Goal: Information Seeking & Learning: Learn about a topic

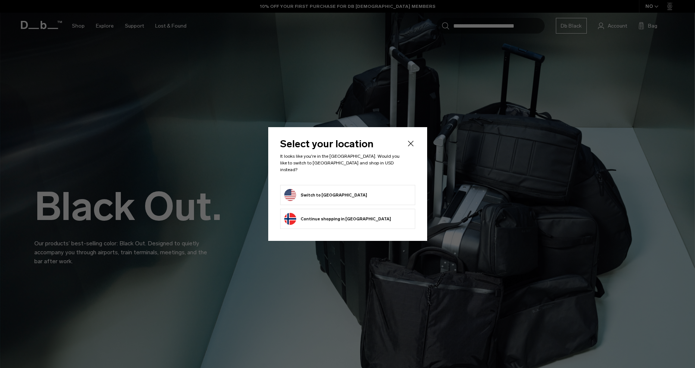
click at [327, 190] on button "Switch to United States" at bounding box center [325, 195] width 83 height 12
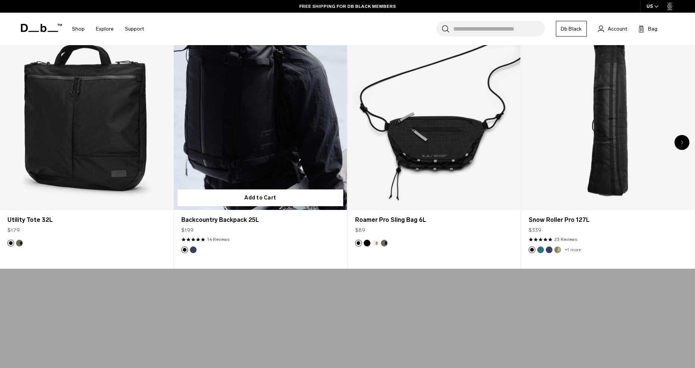
scroll to position [399, 0]
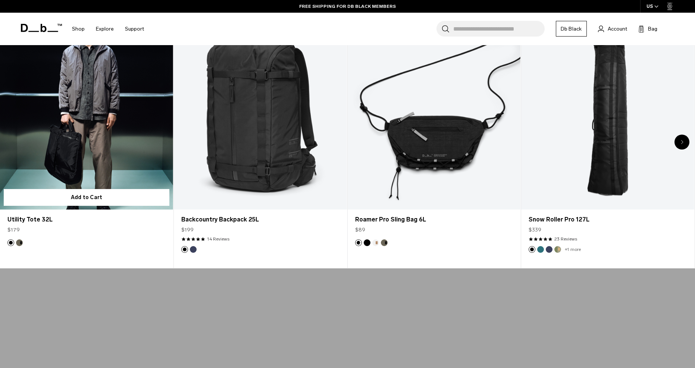
click at [111, 155] on link "Utility Tote 32L" at bounding box center [86, 114] width 173 height 192
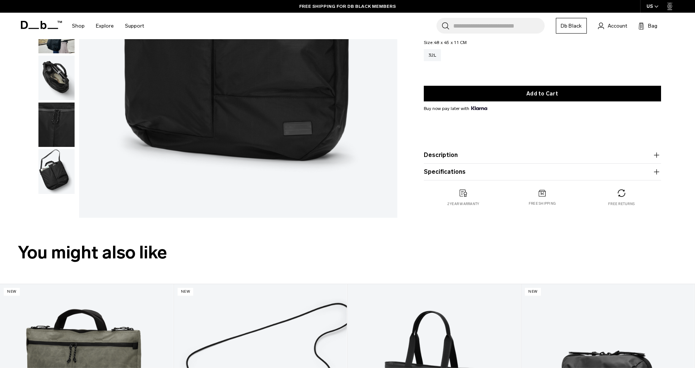
scroll to position [225, 0]
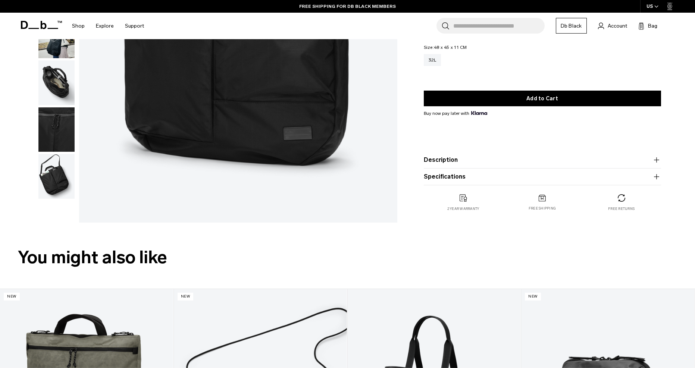
click at [440, 162] on button "Description" at bounding box center [542, 160] width 237 height 9
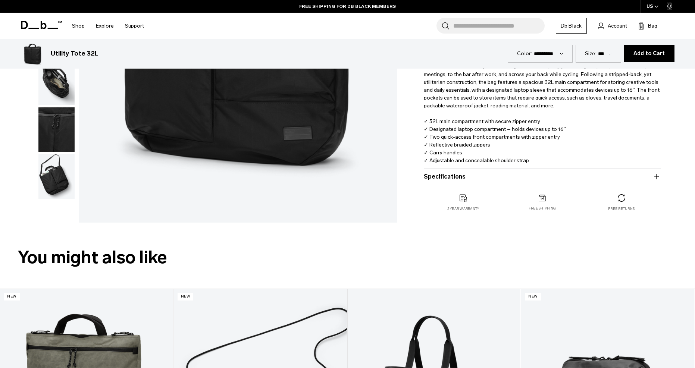
click at [437, 184] on product-accordion "Specifications Volume 32 Litres Dimensions 48 x 45 x 11 CM (H x W x D) Weight 0…" at bounding box center [542, 177] width 237 height 17
click at [440, 178] on button "Specifications" at bounding box center [542, 176] width 237 height 9
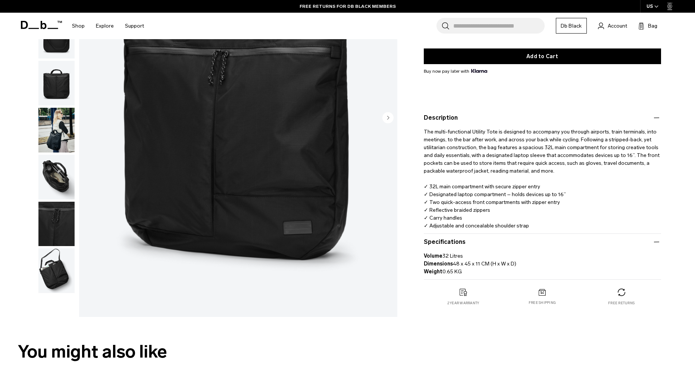
scroll to position [100, 0]
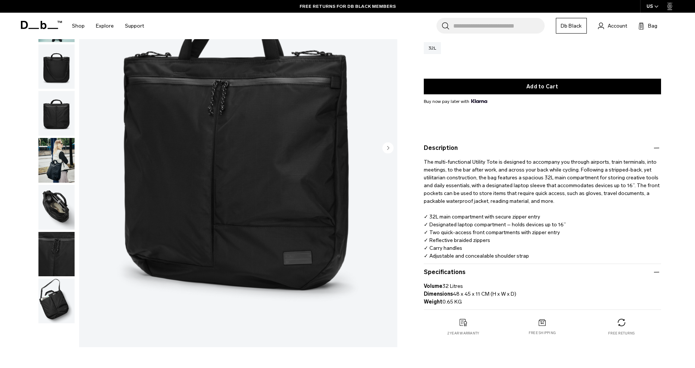
click at [63, 212] on img "button" at bounding box center [56, 207] width 36 height 45
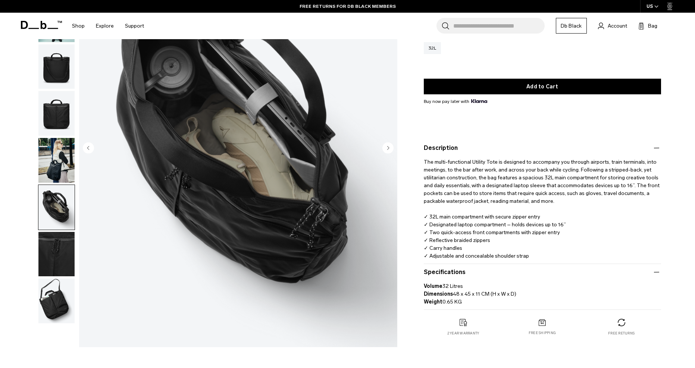
click at [61, 182] on img "button" at bounding box center [56, 160] width 36 height 45
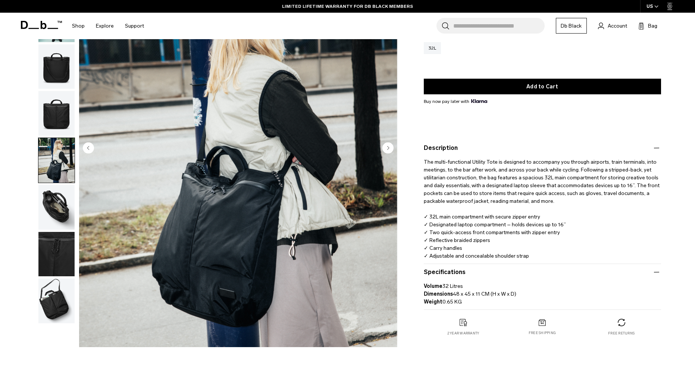
click at [74, 112] on img "button" at bounding box center [56, 113] width 36 height 45
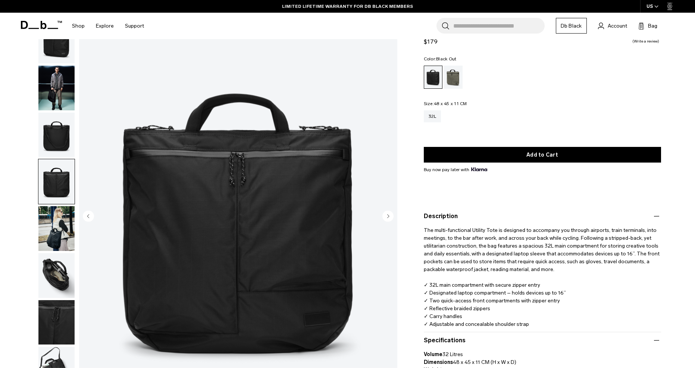
scroll to position [31, 0]
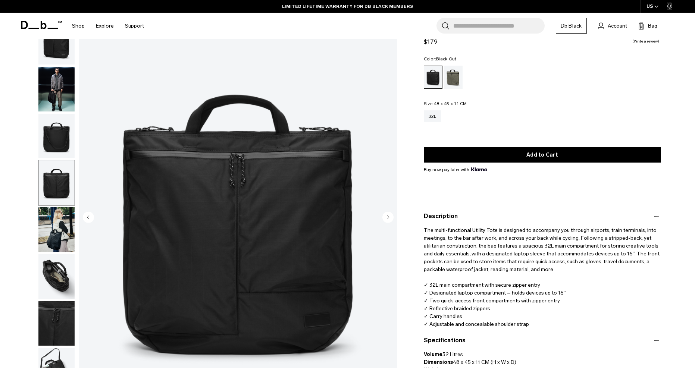
click at [50, 135] on img "button" at bounding box center [56, 136] width 36 height 45
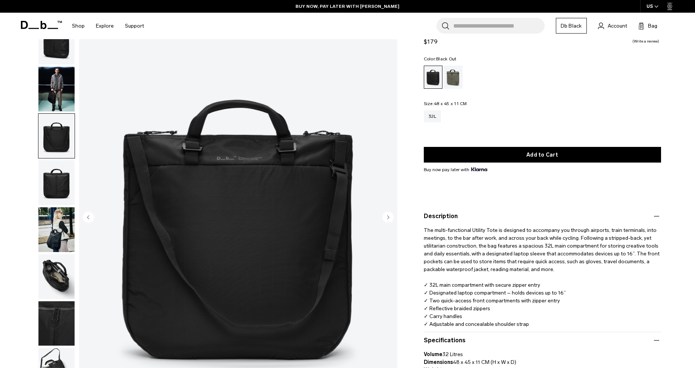
click at [52, 88] on img "button" at bounding box center [56, 89] width 36 height 45
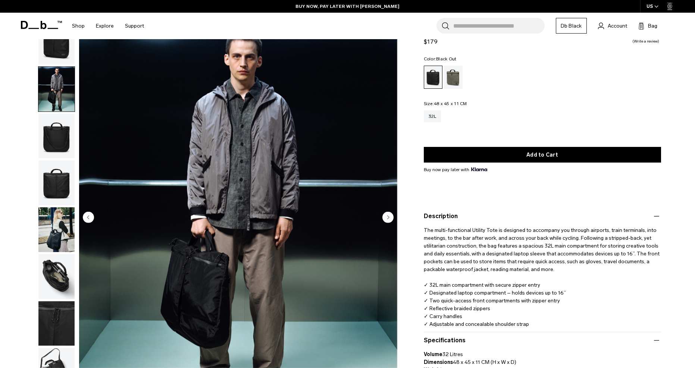
click at [56, 40] on img "button" at bounding box center [56, 42] width 36 height 45
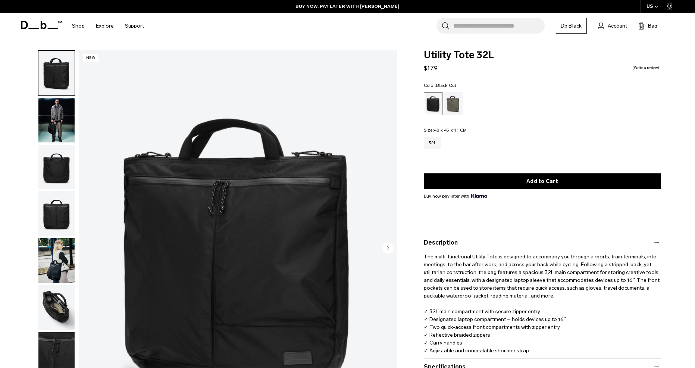
scroll to position [0, 0]
click at [455, 103] on div "Forest Green" at bounding box center [453, 103] width 19 height 23
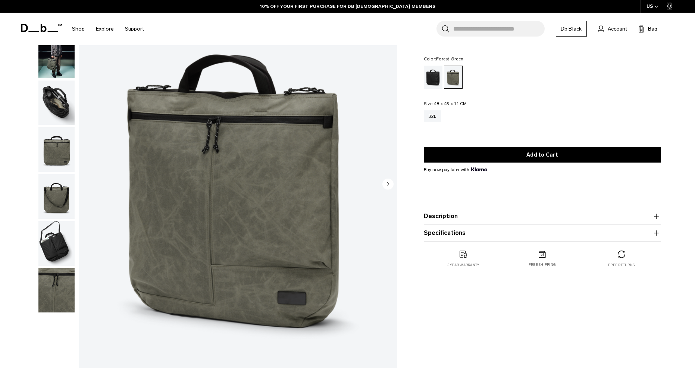
scroll to position [65, 0]
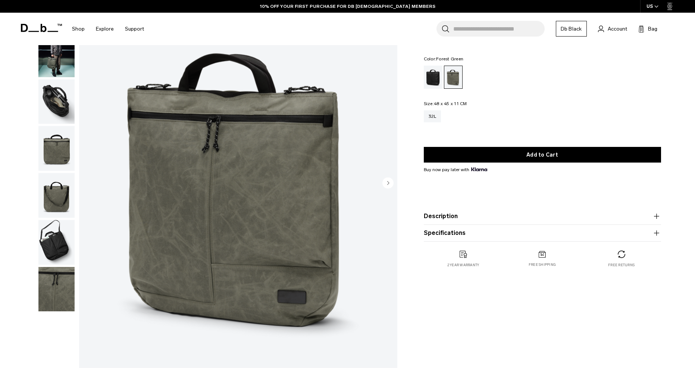
click at [440, 219] on button "Description" at bounding box center [542, 216] width 237 height 9
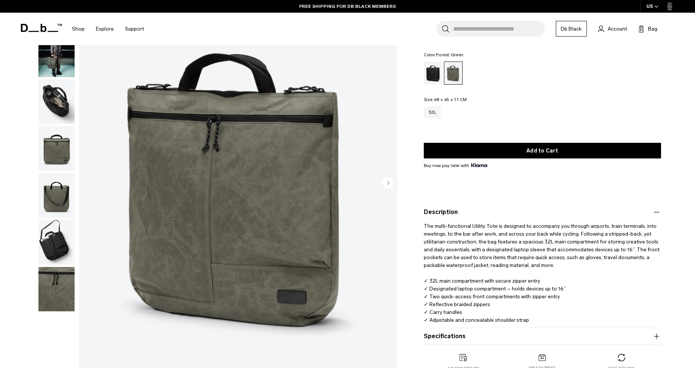
click at [435, 334] on button "Specifications" at bounding box center [542, 336] width 237 height 9
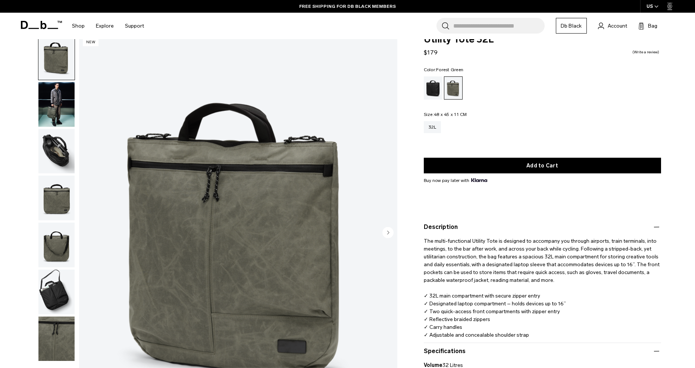
scroll to position [10, 0]
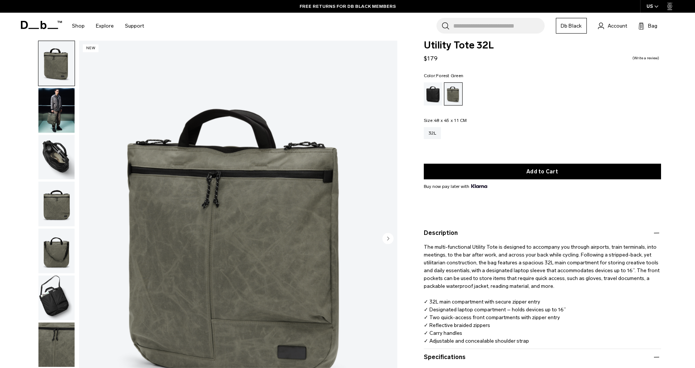
click at [387, 236] on circle "Next slide" at bounding box center [388, 238] width 11 height 11
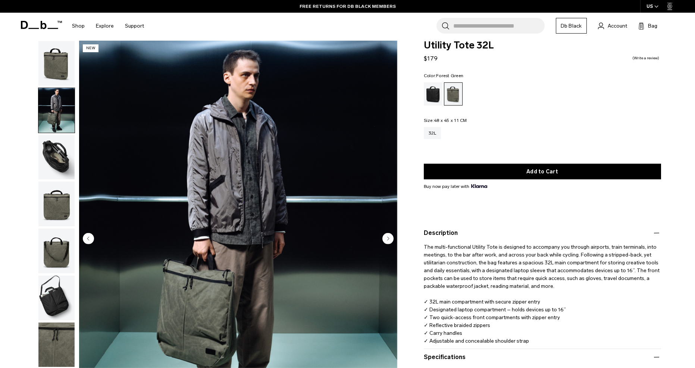
click at [387, 236] on circle "Next slide" at bounding box center [388, 238] width 11 height 11
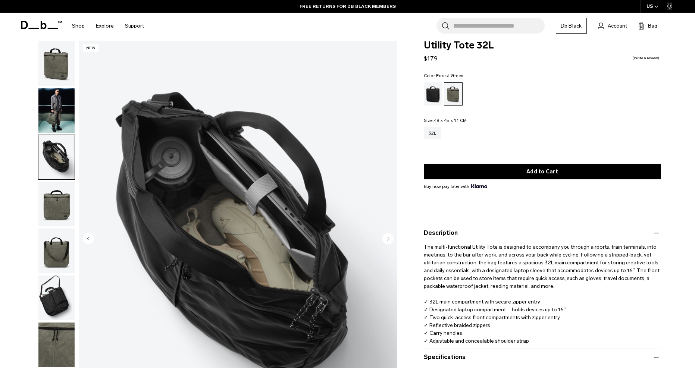
click at [387, 236] on circle "Next slide" at bounding box center [388, 238] width 11 height 11
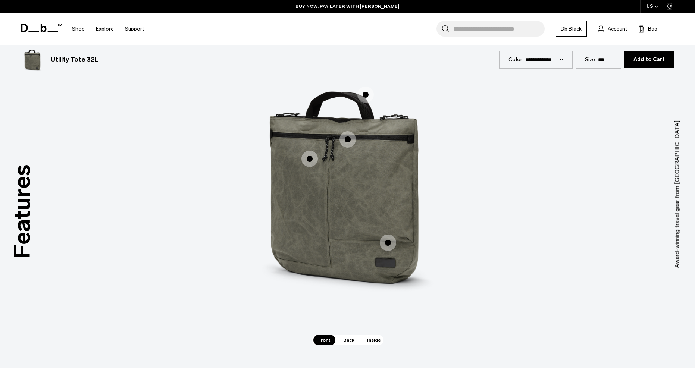
scroll to position [1056, 0]
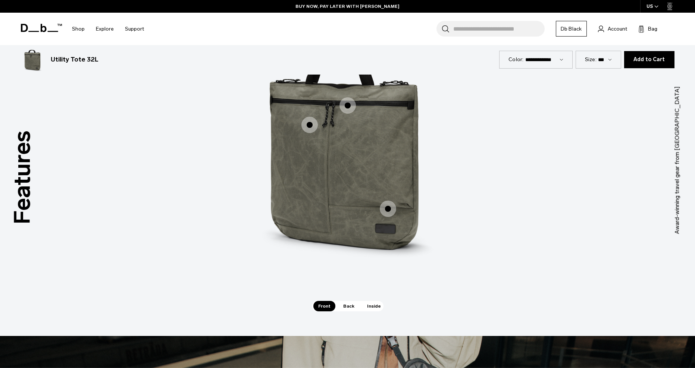
click at [389, 205] on span "1 / 3" at bounding box center [388, 209] width 16 height 16
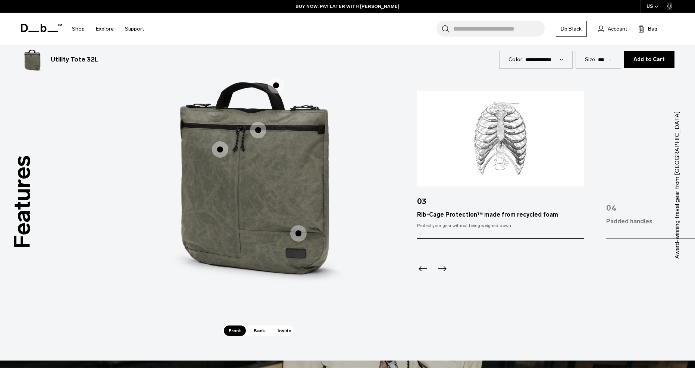
scroll to position [1016, 0]
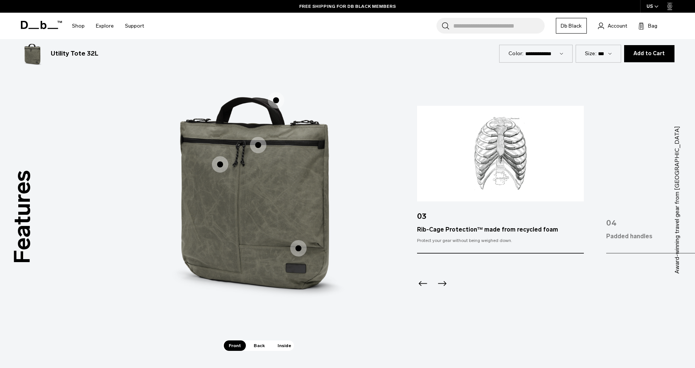
click at [445, 284] on icon "Next slide" at bounding box center [442, 283] width 9 height 5
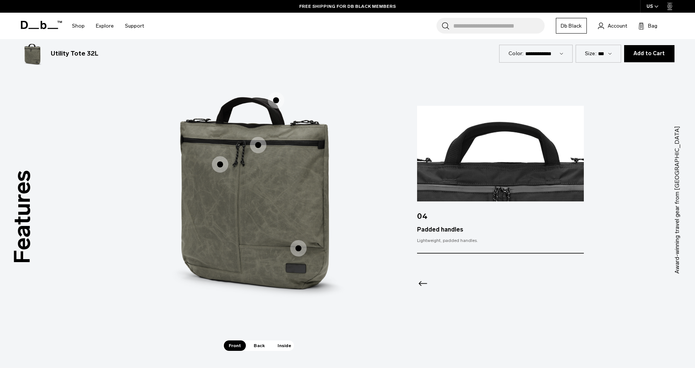
click at [445, 284] on div at bounding box center [500, 274] width 167 height 40
click at [423, 284] on icon "Previous slide" at bounding box center [423, 283] width 9 height 5
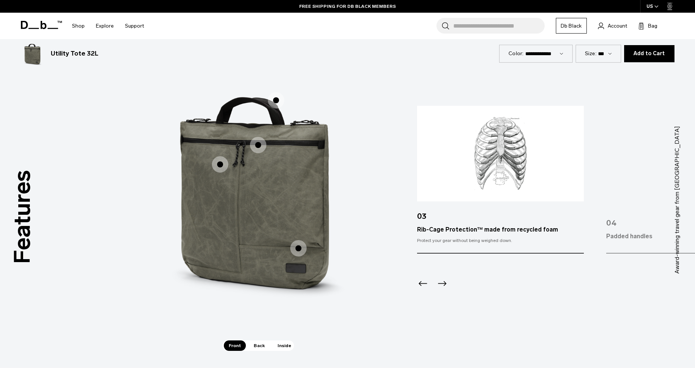
click at [216, 162] on span "1 / 3" at bounding box center [220, 164] width 16 height 16
click at [220, 164] on span "1 / 3" at bounding box center [220, 164] width 16 height 16
click at [219, 164] on span "1 / 3" at bounding box center [220, 164] width 16 height 16
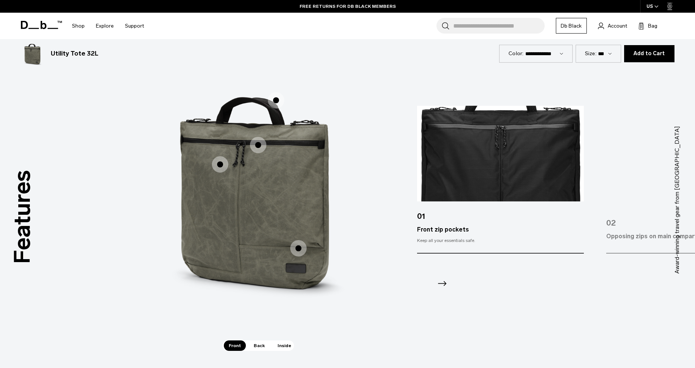
click at [222, 163] on span "1 / 3" at bounding box center [220, 164] width 16 height 16
click at [258, 140] on span "1 / 3" at bounding box center [258, 145] width 16 height 16
click at [273, 94] on span "1 / 3" at bounding box center [276, 100] width 16 height 16
click at [277, 99] on span "1 / 3" at bounding box center [276, 100] width 16 height 16
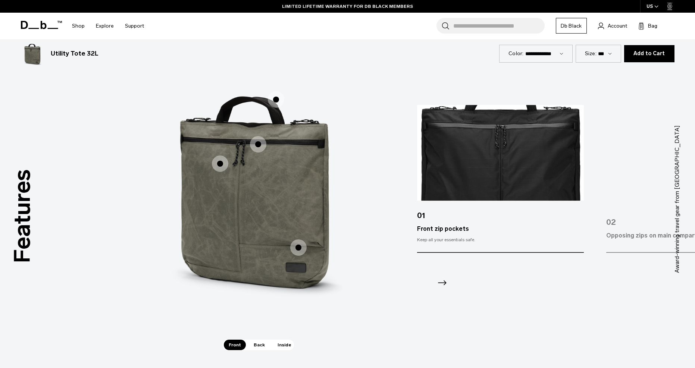
click at [277, 98] on span "1 / 3" at bounding box center [276, 99] width 16 height 16
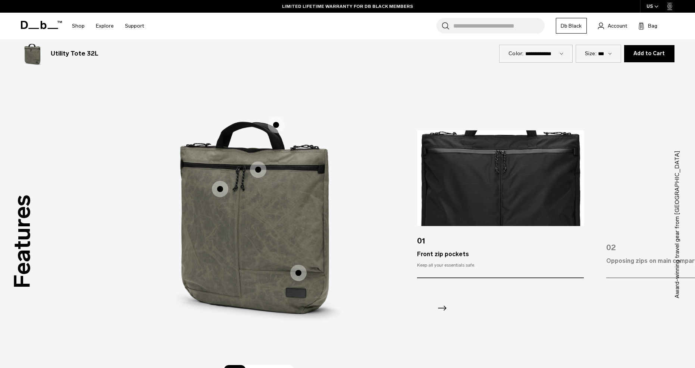
scroll to position [943, 0]
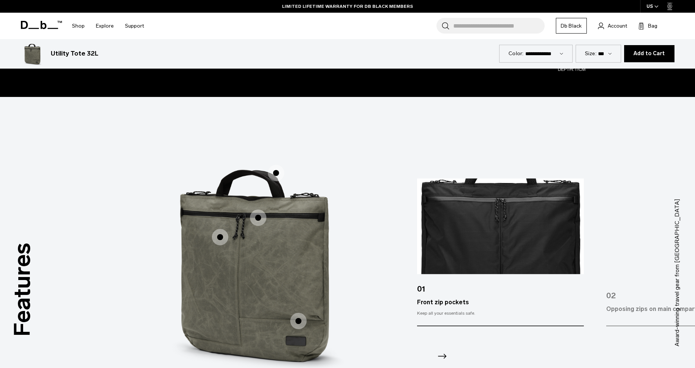
click at [271, 172] on span "1 / 3" at bounding box center [276, 173] width 16 height 16
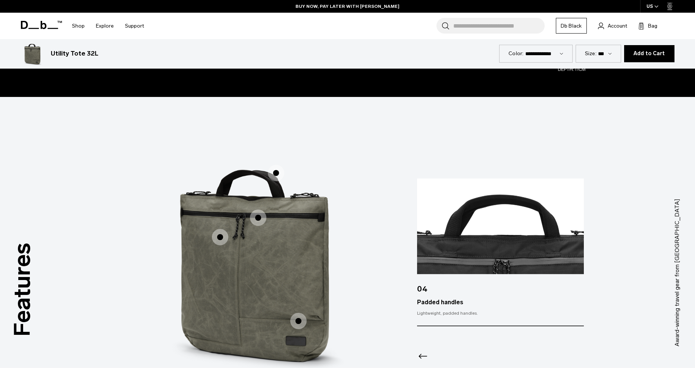
click at [257, 218] on span "1 / 3" at bounding box center [258, 218] width 16 height 16
click at [259, 215] on span "1 / 3" at bounding box center [258, 218] width 16 height 16
click at [262, 214] on span "1 / 3" at bounding box center [258, 218] width 16 height 16
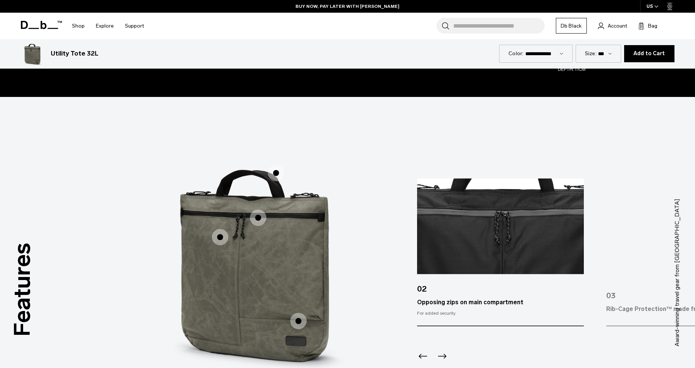
click at [262, 214] on span "1 / 3" at bounding box center [258, 218] width 16 height 16
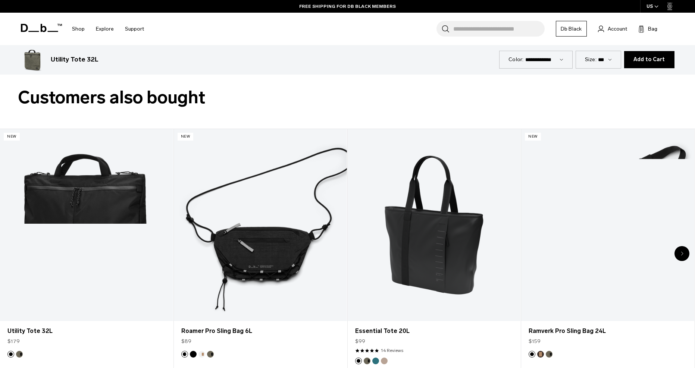
scroll to position [1773, 0]
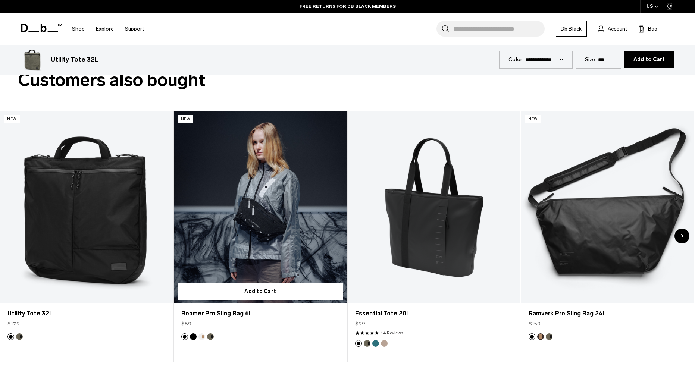
click at [237, 231] on link "Roamer Pro Sling Bag 6L" at bounding box center [260, 208] width 173 height 192
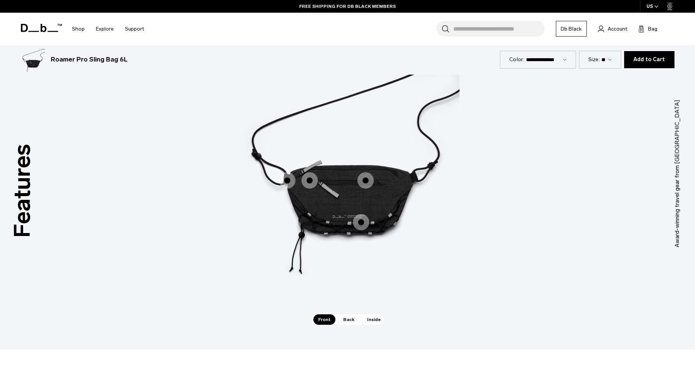
scroll to position [1003, 0]
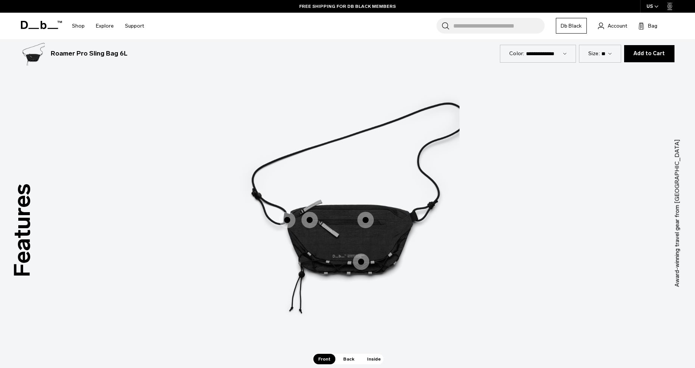
click at [311, 220] on span "1 / 3" at bounding box center [310, 220] width 16 height 16
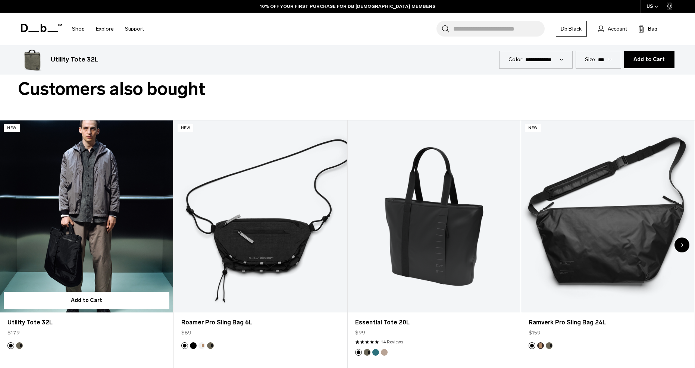
scroll to position [1764, 0]
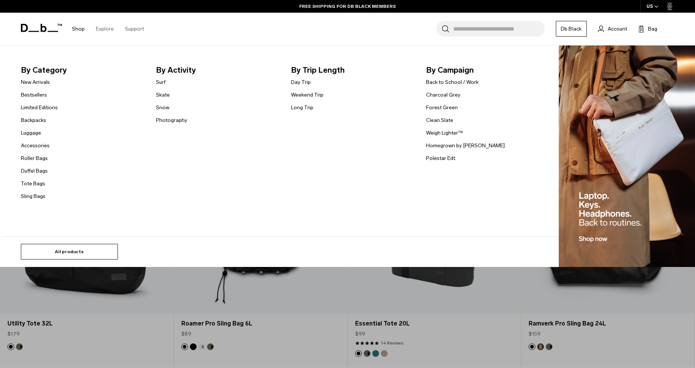
click at [64, 247] on link "All products" at bounding box center [69, 252] width 97 height 16
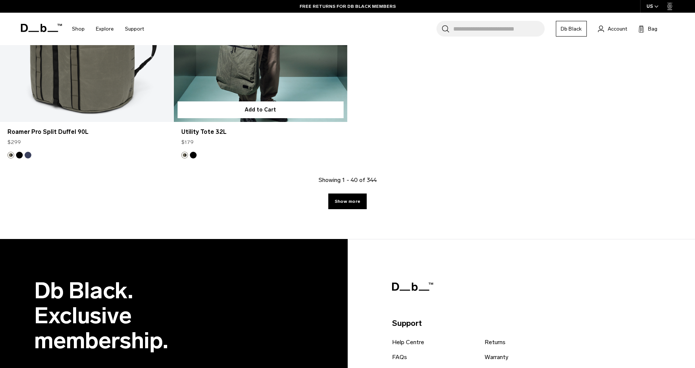
scroll to position [3048, 0]
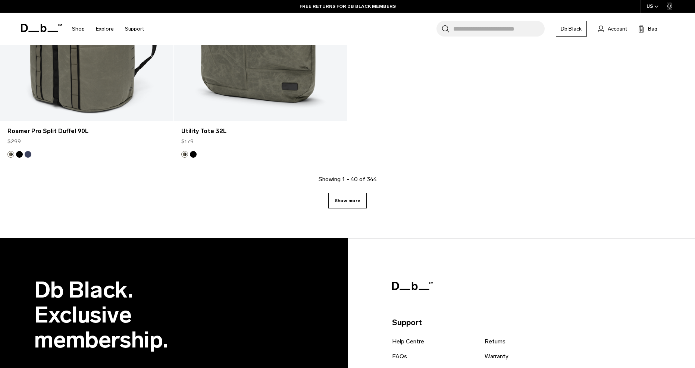
click at [345, 202] on link "Show more" at bounding box center [347, 201] width 38 height 16
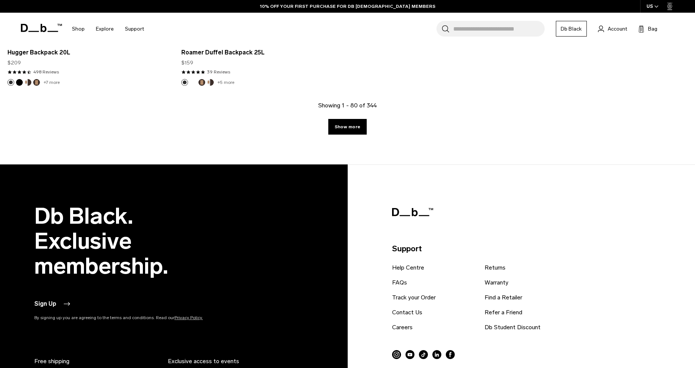
scroll to position [5641, 0]
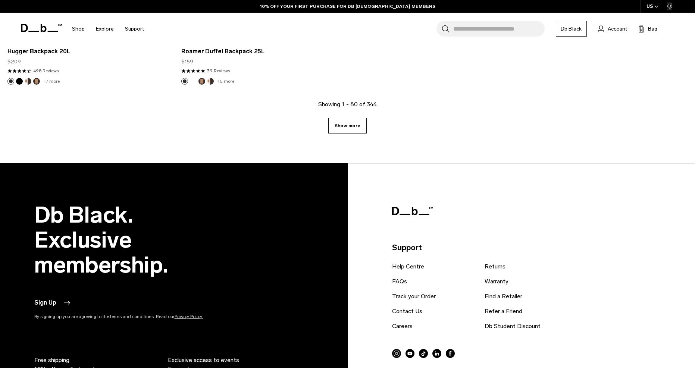
click at [345, 125] on link "Show more" at bounding box center [347, 126] width 38 height 16
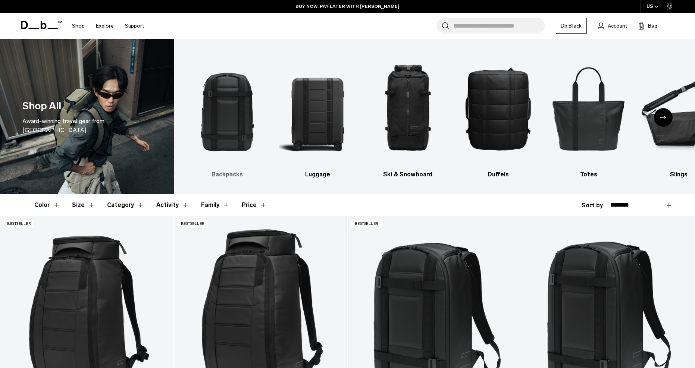
click at [232, 91] on ul "Backpacks [GEOGRAPHIC_DATA] Ski & Snowboard [GEOGRAPHIC_DATA] Totes Slings Surf…" at bounding box center [442, 114] width 506 height 129
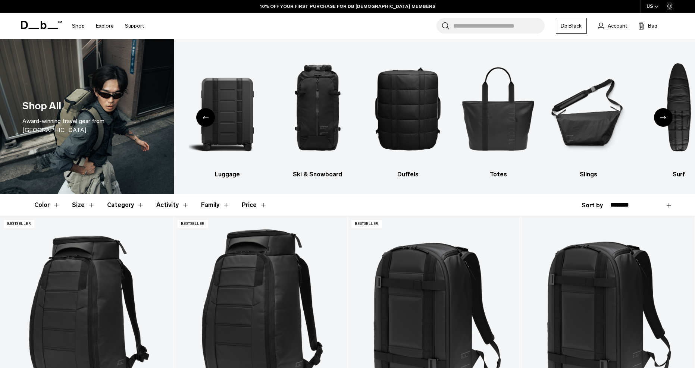
click at [207, 115] on div "Previous slide" at bounding box center [205, 117] width 19 height 19
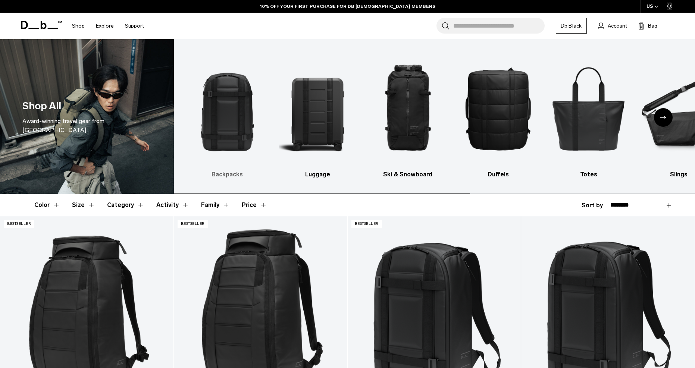
click at [235, 99] on img "1 / 10" at bounding box center [227, 108] width 77 height 116
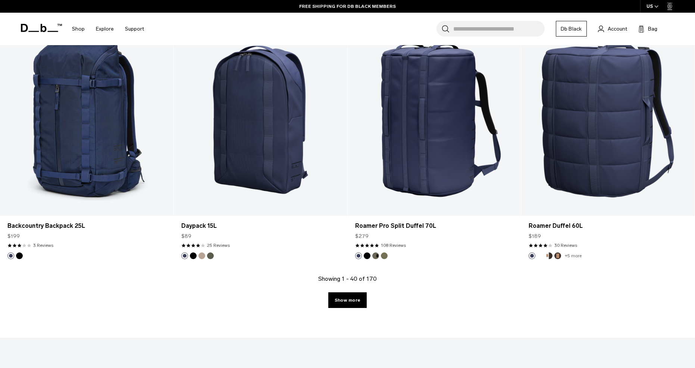
scroll to position [2454, 0]
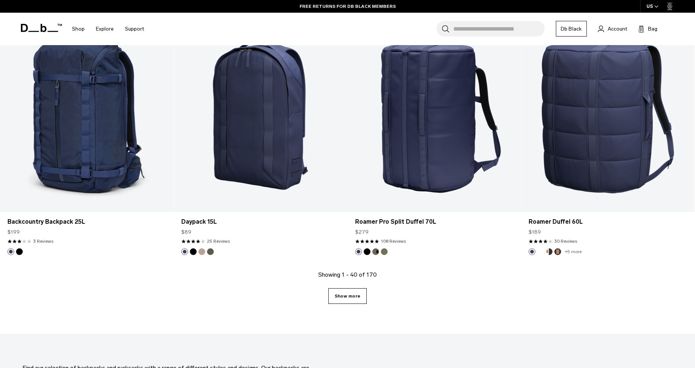
click at [352, 298] on link "Show more" at bounding box center [347, 297] width 38 height 16
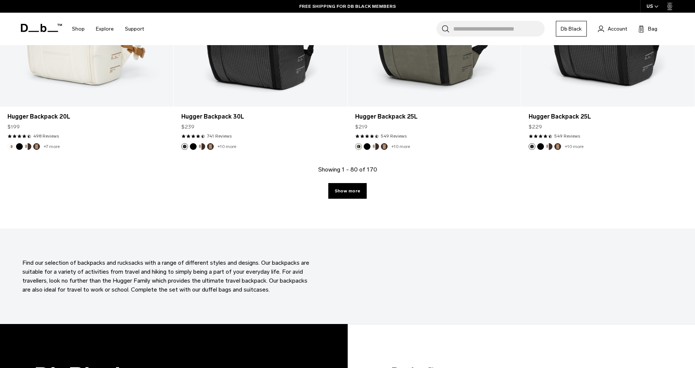
scroll to position [5030, 0]
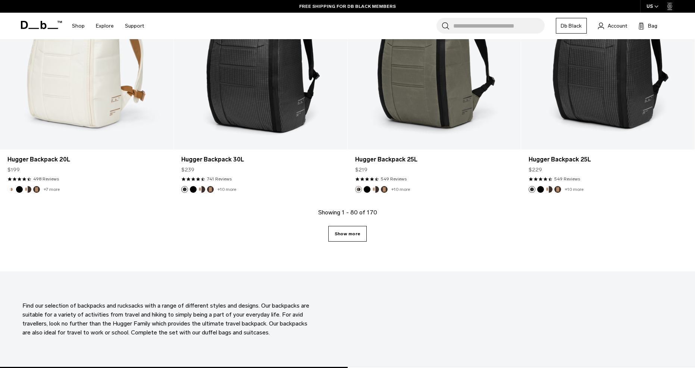
click at [351, 233] on link "Show more" at bounding box center [347, 234] width 38 height 16
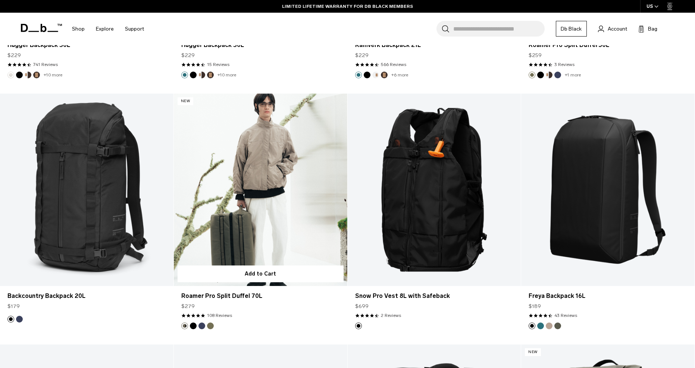
scroll to position [6151, 0]
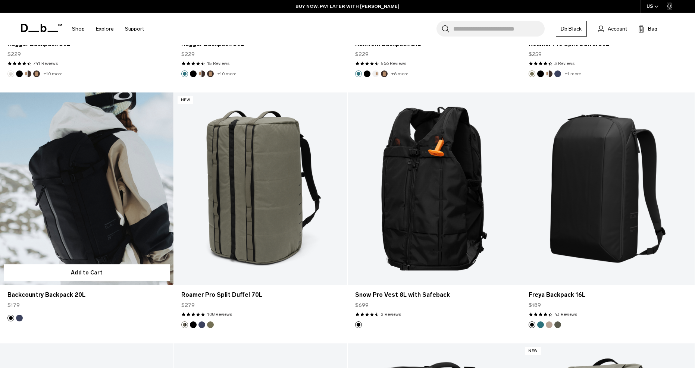
click at [130, 226] on link "Backcountry Backpack 20L" at bounding box center [87, 189] width 174 height 193
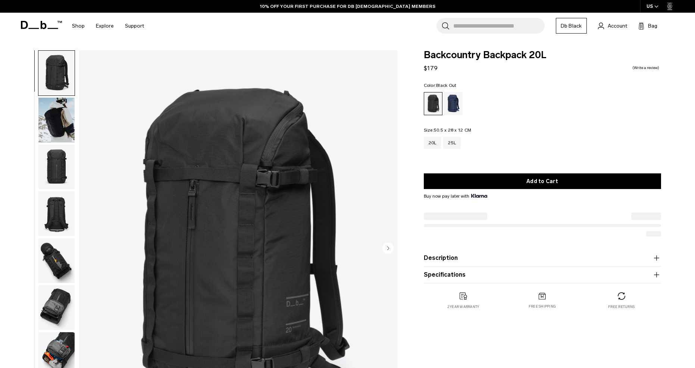
click at [58, 119] on img "button" at bounding box center [56, 120] width 36 height 45
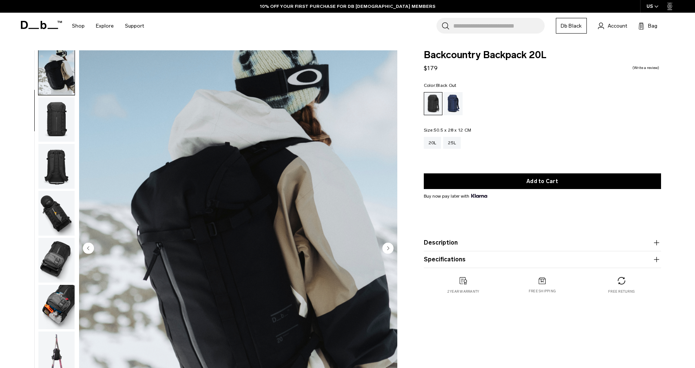
click at [65, 124] on img "button" at bounding box center [56, 119] width 36 height 45
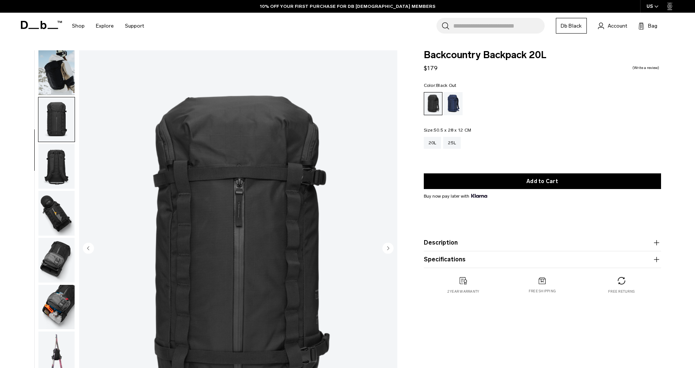
scroll to position [74, 0]
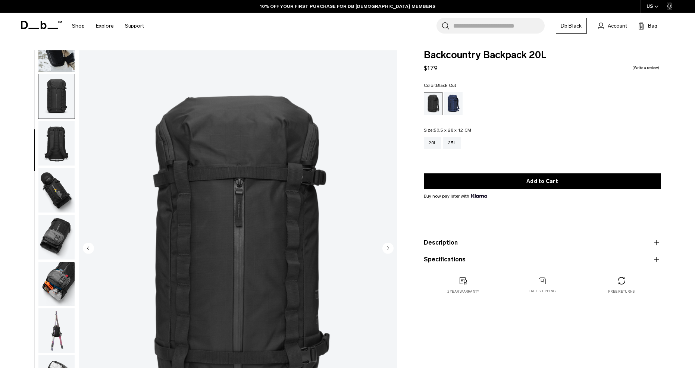
click at [62, 156] on img "button" at bounding box center [56, 143] width 36 height 45
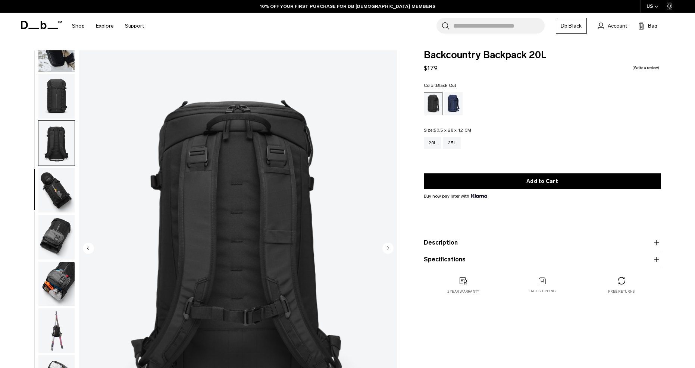
click at [57, 189] on img "button" at bounding box center [56, 190] width 36 height 45
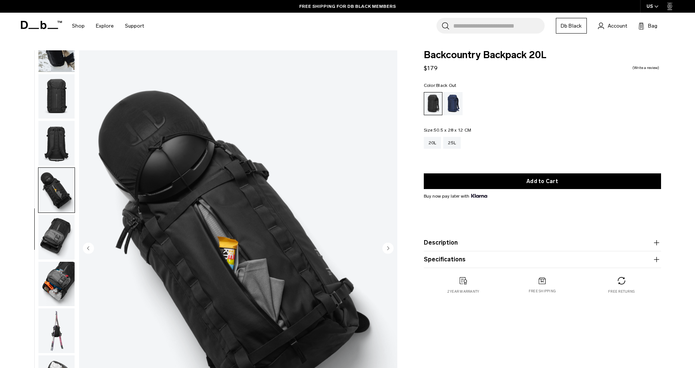
click at [56, 230] on img "button" at bounding box center [56, 237] width 36 height 45
